Goal: Information Seeking & Learning: Find specific fact

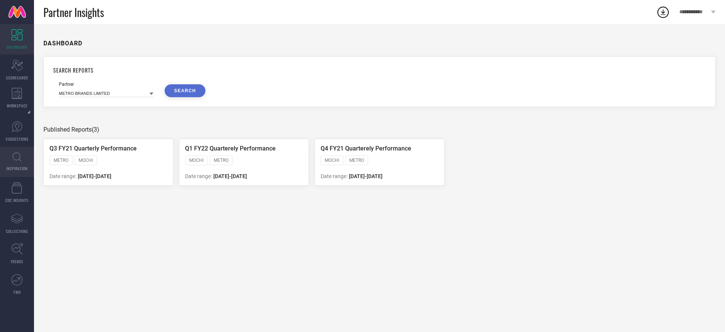
click at [20, 156] on icon at bounding box center [16, 156] width 9 height 9
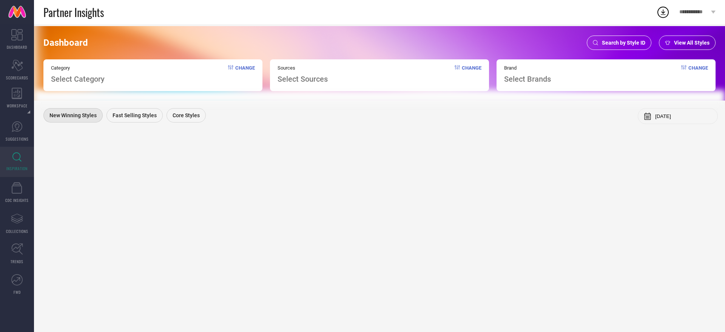
click at [633, 40] on span "Search by Style ID" at bounding box center [623, 43] width 43 height 6
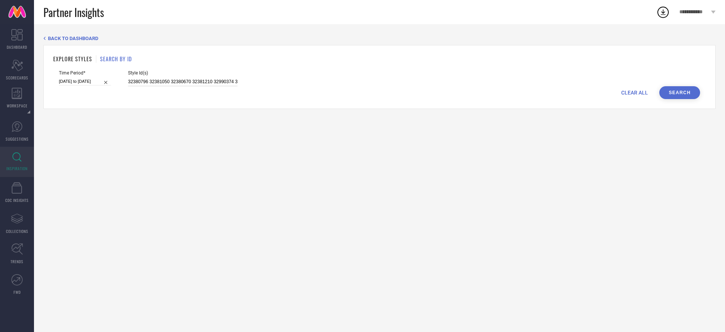
click at [231, 82] on input "32380796 32381050 32380670 32381210 32990374 32381194" at bounding box center [183, 81] width 110 height 9
paste input "989923"
type input "32989923"
click at [694, 93] on button "Search" at bounding box center [679, 92] width 41 height 13
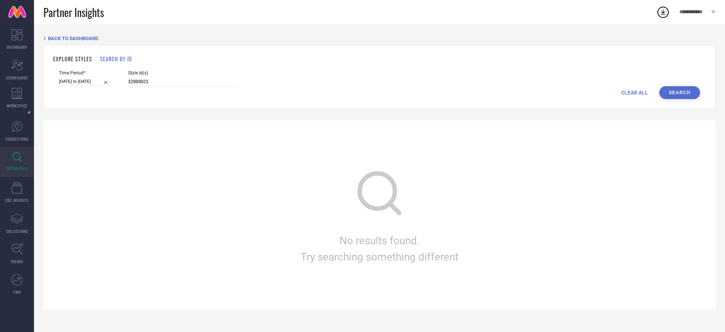
click at [83, 81] on input "[DATE] to [DATE]" at bounding box center [85, 81] width 52 height 8
select select "1"
select select "2025"
select select "2"
select select "2025"
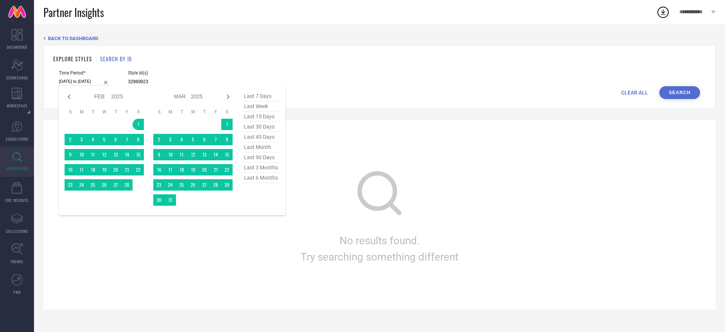
click at [272, 173] on span "last 3 months" at bounding box center [261, 167] width 38 height 10
type input "[DATE] to [DATE]"
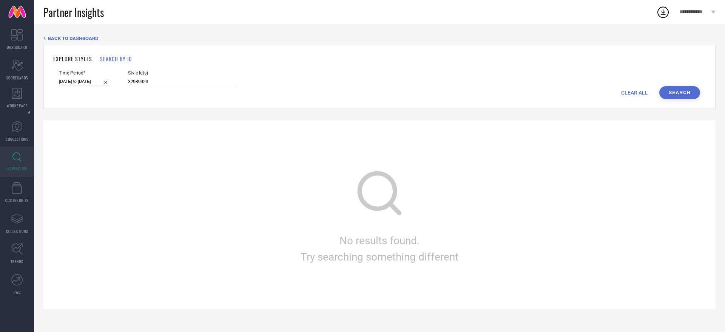
click at [678, 89] on button "Search" at bounding box center [679, 92] width 41 height 13
click at [163, 77] on input "32989923" at bounding box center [183, 81] width 110 height 9
